Goal: Transaction & Acquisition: Purchase product/service

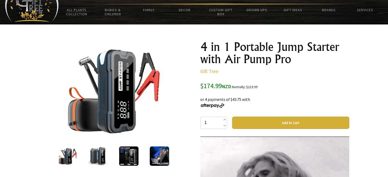
click at [94, 154] on img at bounding box center [97, 156] width 19 height 19
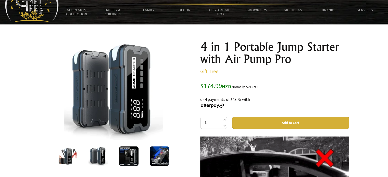
click at [125, 158] on img at bounding box center [128, 156] width 19 height 19
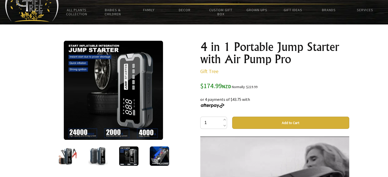
click at [161, 161] on img at bounding box center [159, 156] width 19 height 19
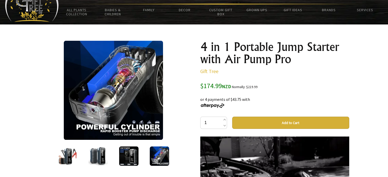
click at [67, 153] on img at bounding box center [67, 156] width 19 height 19
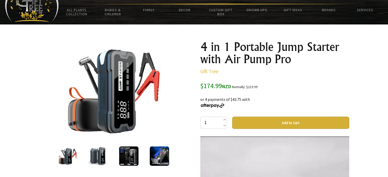
click at [260, 119] on button "Add to Cart" at bounding box center [290, 123] width 117 height 12
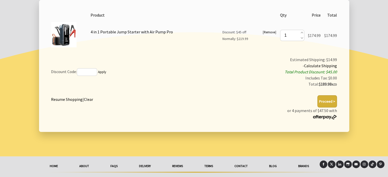
scroll to position [113, 0]
